Goal: Check status

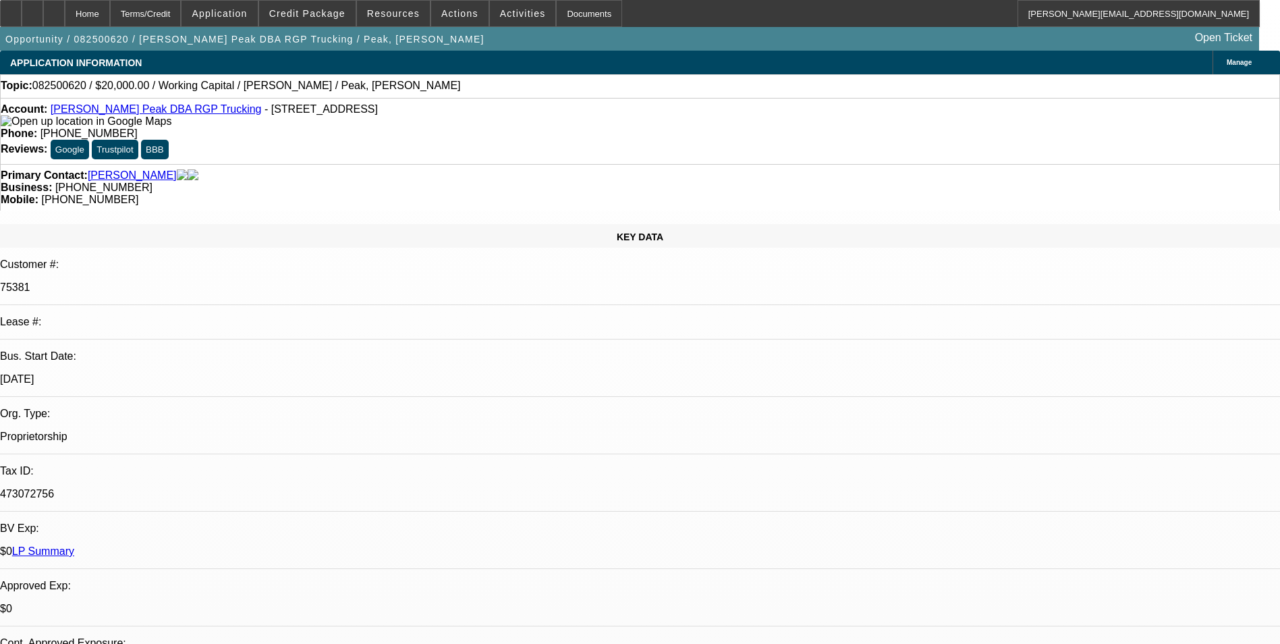
select select "0"
select select "2"
select select "0.1"
select select "4"
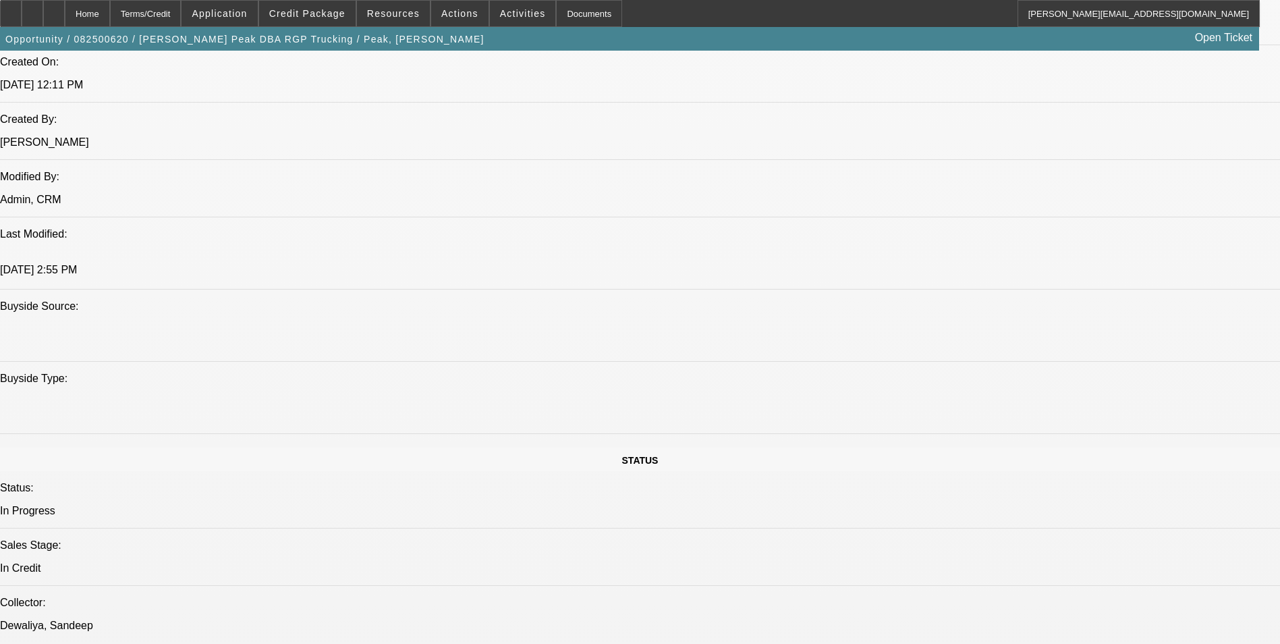
scroll to position [1215, 0]
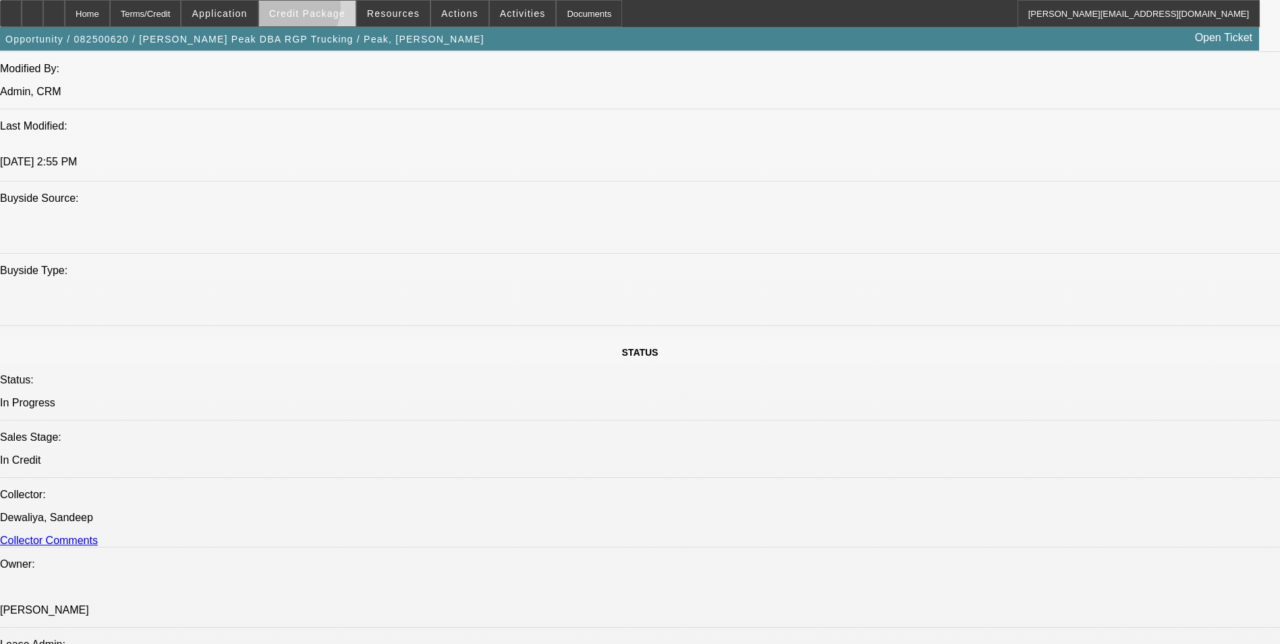
click at [317, 11] on span "Credit Package" at bounding box center [307, 13] width 76 height 11
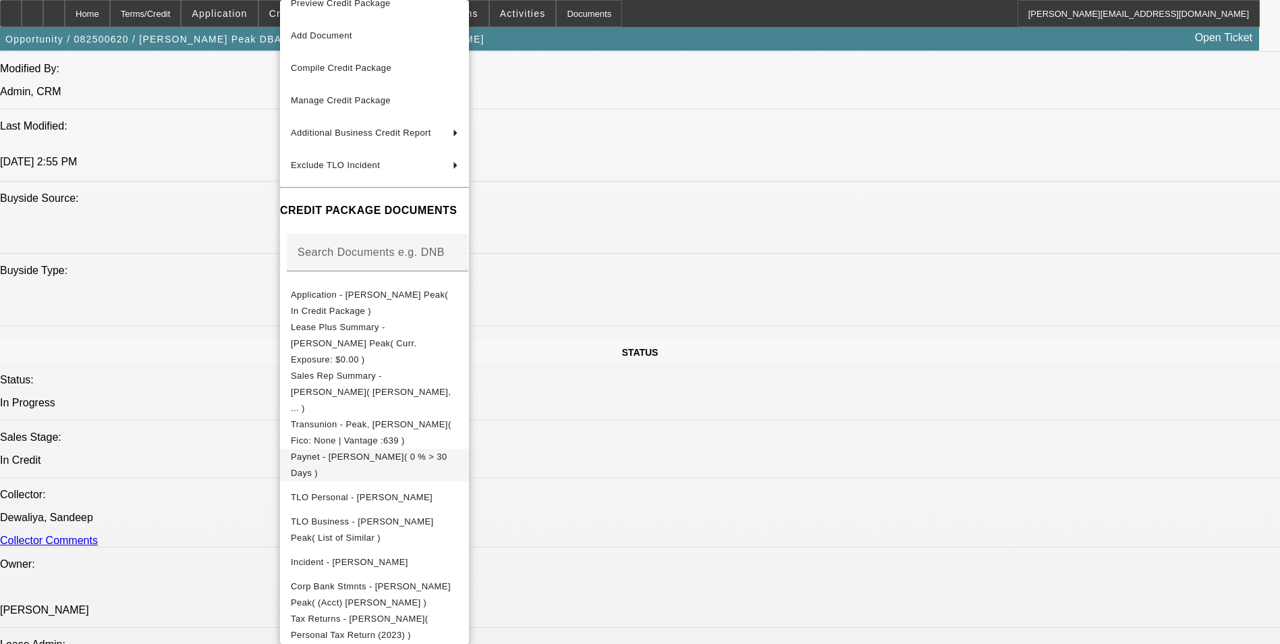
scroll to position [28, 0]
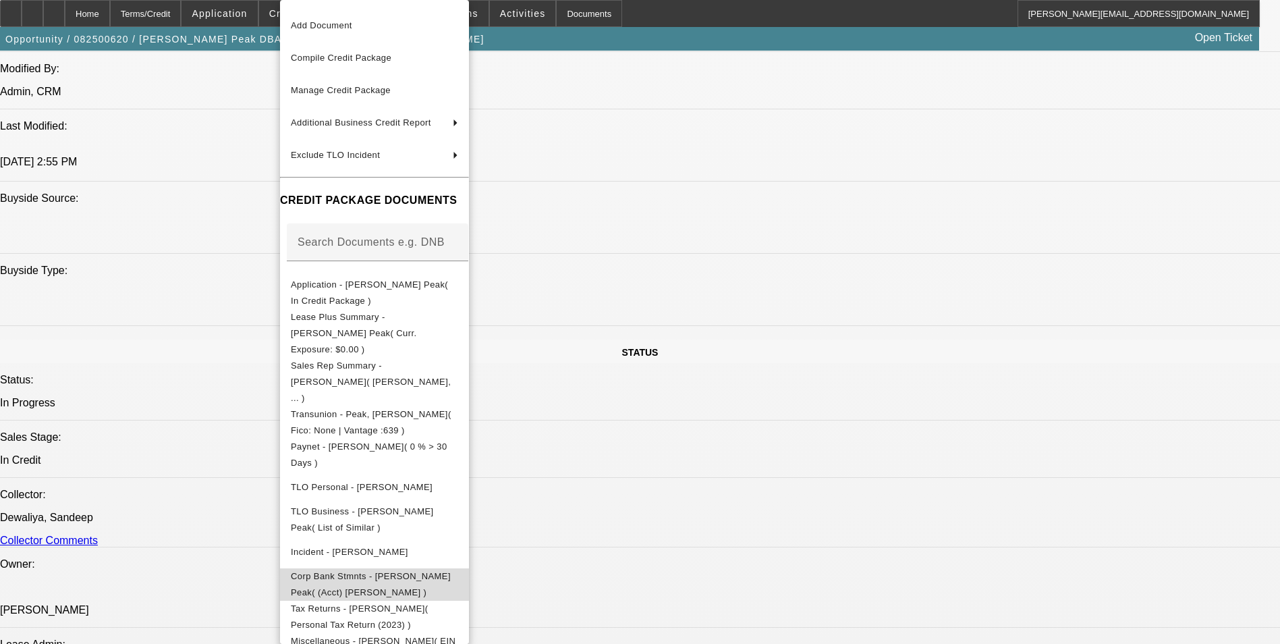
click at [458, 568] on span "Corp Bank Stmnts - Rodney Peak( (Acct) Rodney Peak )" at bounding box center [374, 584] width 167 height 32
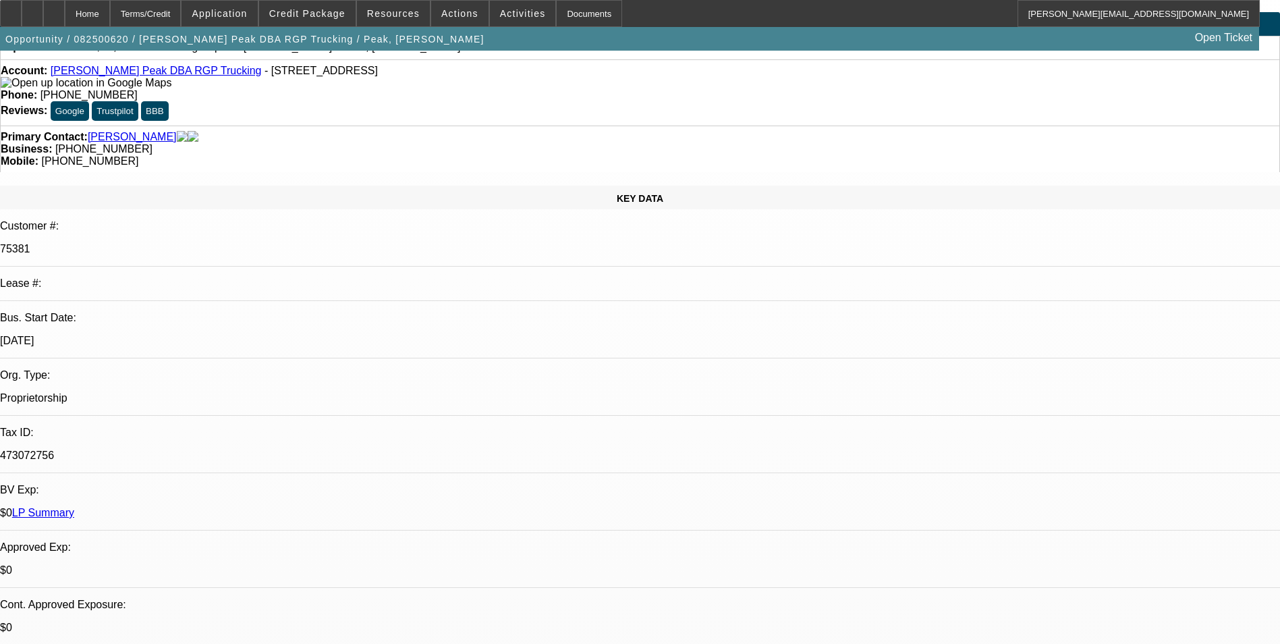
scroll to position [0, 0]
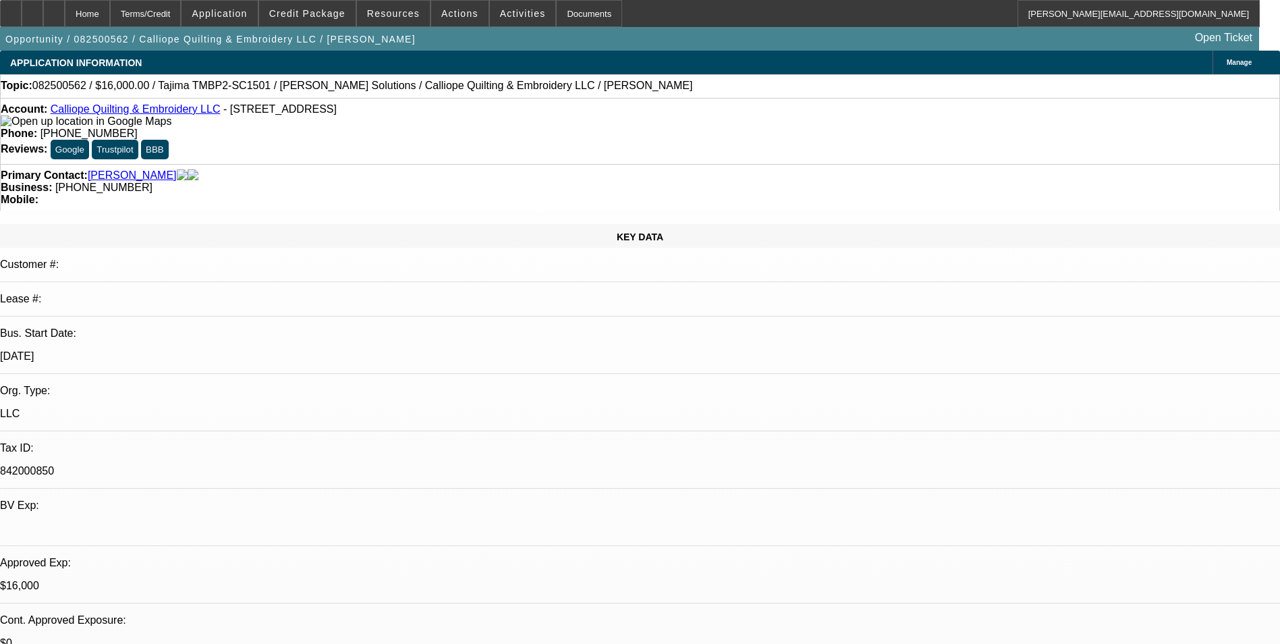
select select "0"
select select "2"
select select "0.1"
select select "4"
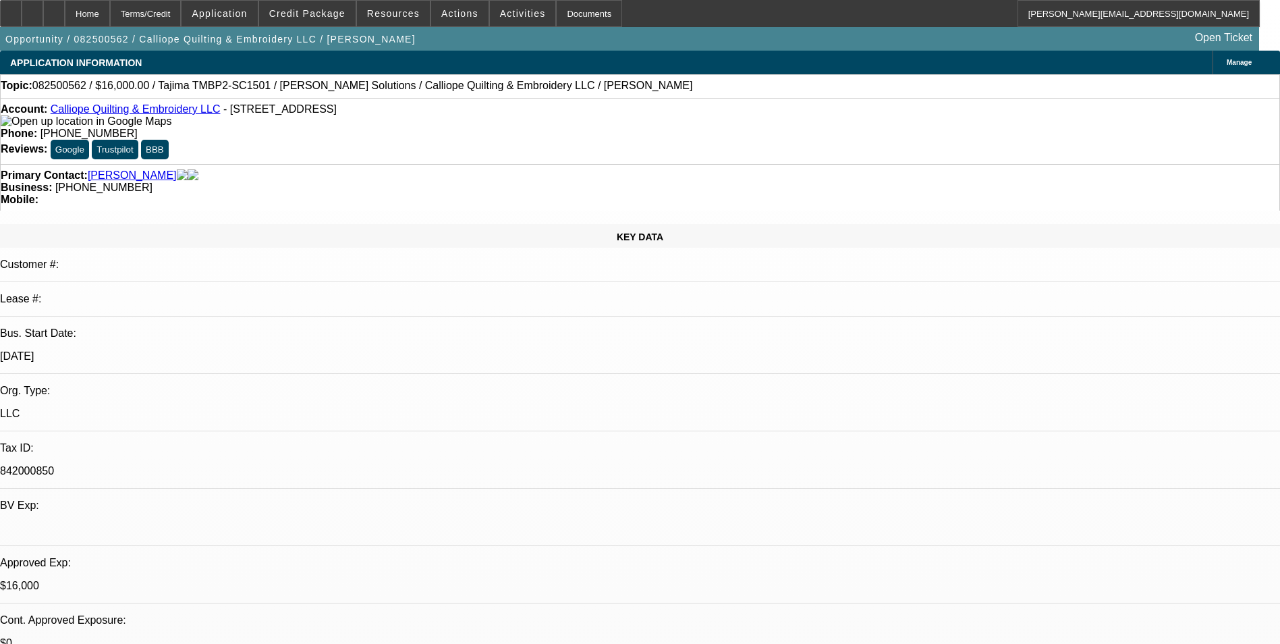
select select "0"
select select "2"
select select "0.1"
select select "4"
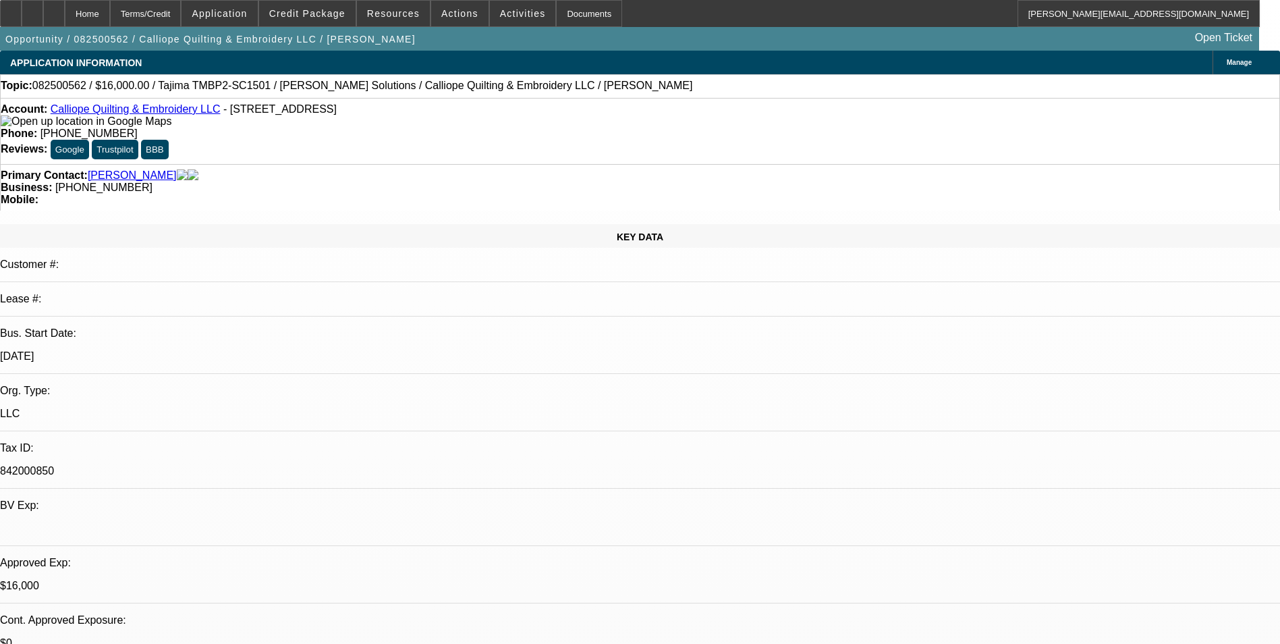
scroll to position [2025, 0]
